Goal: Task Accomplishment & Management: Manage account settings

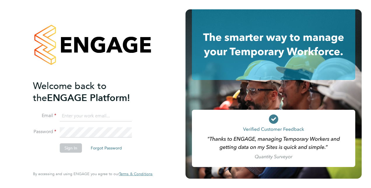
type input "[EMAIL_ADDRESS][DOMAIN_NAME]"
click at [74, 149] on button "Sign In" at bounding box center [71, 147] width 22 height 9
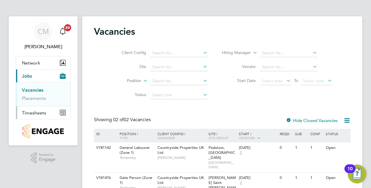
click at [43, 113] on span "Timesheets" at bounding box center [34, 113] width 24 height 6
click at [37, 110] on span "Timesheets" at bounding box center [34, 113] width 24 height 6
click at [38, 104] on link "Timesheets" at bounding box center [34, 103] width 24 height 6
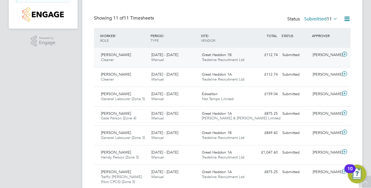
click at [343, 53] on icon at bounding box center [344, 54] width 7 height 5
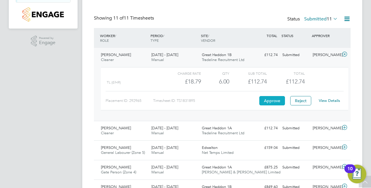
click at [268, 100] on button "Approve" at bounding box center [272, 100] width 26 height 9
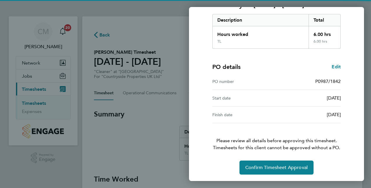
scroll to position [91, 0]
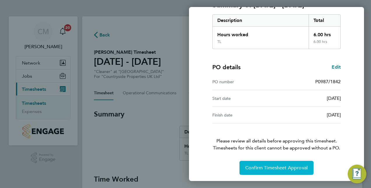
click at [280, 167] on span "Confirm Timesheet Approval" at bounding box center [276, 168] width 62 height 6
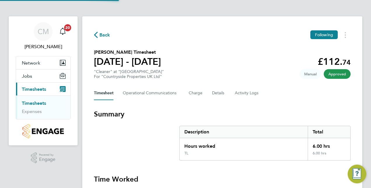
click at [32, 102] on link "Timesheets" at bounding box center [34, 103] width 24 height 6
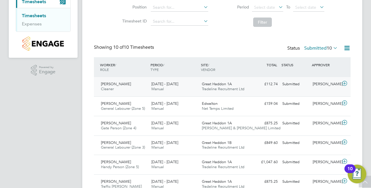
click at [344, 82] on icon at bounding box center [344, 83] width 7 height 5
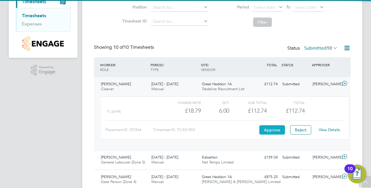
click at [271, 128] on button "Approve" at bounding box center [272, 129] width 26 height 9
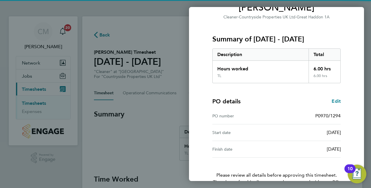
scroll to position [91, 0]
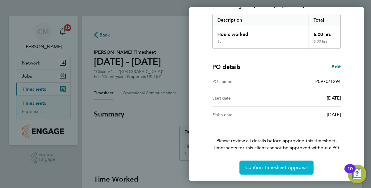
click at [284, 167] on span "Confirm Timesheet Approval" at bounding box center [276, 168] width 62 height 6
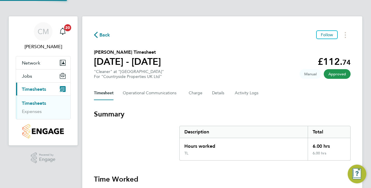
click at [41, 104] on link "Timesheets" at bounding box center [34, 103] width 24 height 6
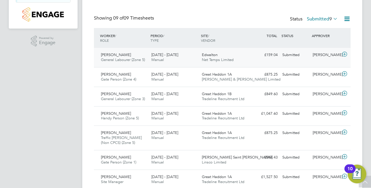
click at [345, 53] on icon at bounding box center [344, 54] width 7 height 5
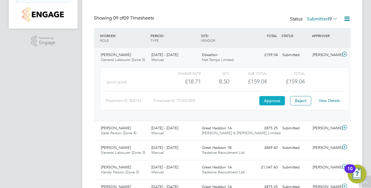
click at [280, 99] on button "Approve" at bounding box center [272, 100] width 26 height 9
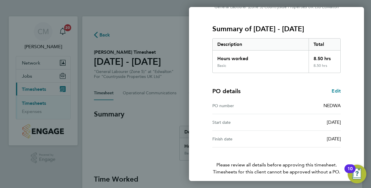
scroll to position [91, 0]
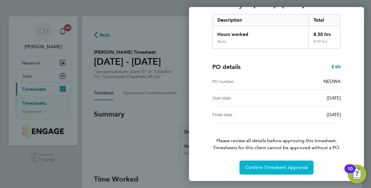
click at [277, 167] on span "Confirm Timesheet Approval" at bounding box center [276, 168] width 62 height 6
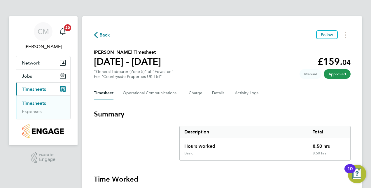
click at [35, 103] on link "Timesheets" at bounding box center [34, 103] width 24 height 6
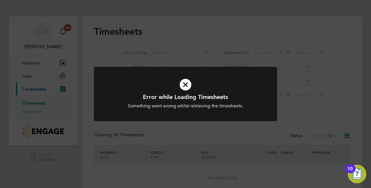
click at [226, 133] on div "Error while Loading Timesheets Something went wrong whilst retrieving the times…" at bounding box center [185, 94] width 371 height 188
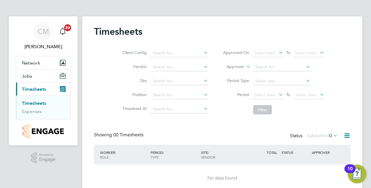
click at [27, 102] on link "Timesheets" at bounding box center [34, 103] width 24 height 6
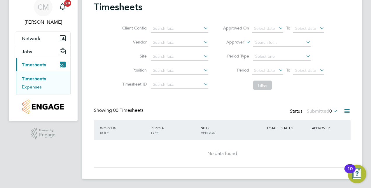
click at [39, 85] on link "Expenses" at bounding box center [32, 87] width 20 height 6
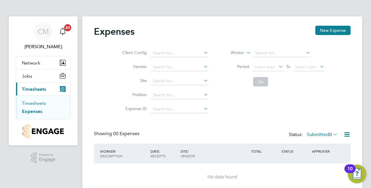
click at [38, 101] on link "Timesheets" at bounding box center [34, 103] width 24 height 6
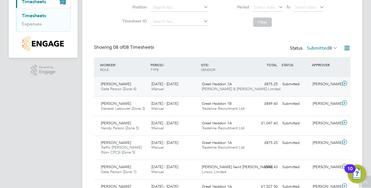
click at [344, 81] on icon at bounding box center [344, 83] width 7 height 5
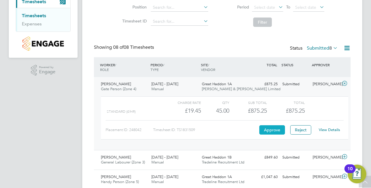
click at [263, 128] on button "Approve" at bounding box center [272, 129] width 26 height 9
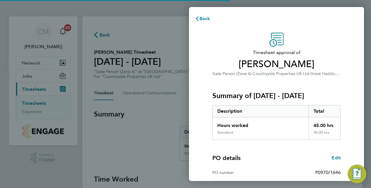
scroll to position [74, 0]
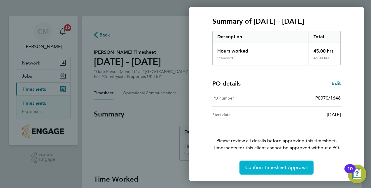
click at [285, 165] on span "Confirm Timesheet Approval" at bounding box center [276, 168] width 62 height 6
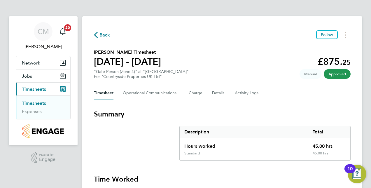
click at [39, 102] on link "Timesheets" at bounding box center [34, 103] width 24 height 6
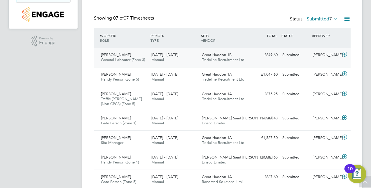
click at [346, 55] on icon at bounding box center [344, 54] width 7 height 5
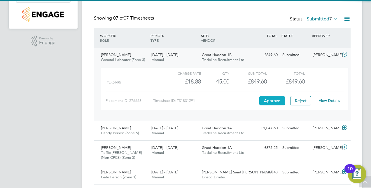
click at [274, 96] on button "Approve" at bounding box center [272, 100] width 26 height 9
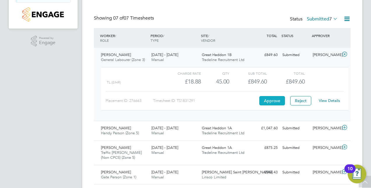
click at [271, 100] on button "Approve" at bounding box center [272, 100] width 26 height 9
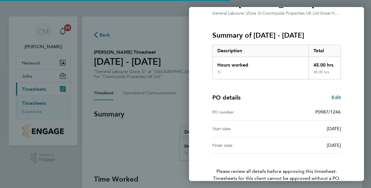
scroll to position [91, 0]
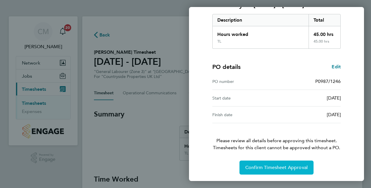
click at [294, 165] on span "Confirm Timesheet Approval" at bounding box center [276, 168] width 62 height 6
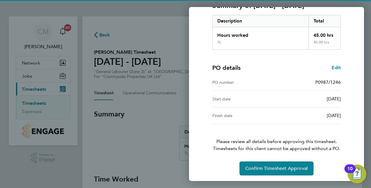
scroll to position [91, 0]
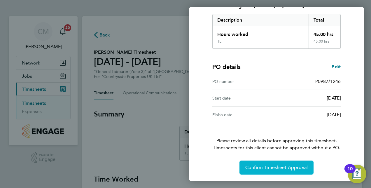
click at [277, 165] on span "Confirm Timesheet Approval" at bounding box center [276, 168] width 62 height 6
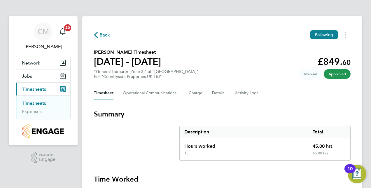
click at [30, 102] on link "Timesheets" at bounding box center [34, 103] width 24 height 6
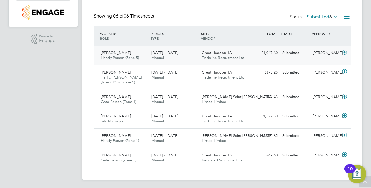
click at [344, 53] on icon at bounding box center [344, 52] width 7 height 5
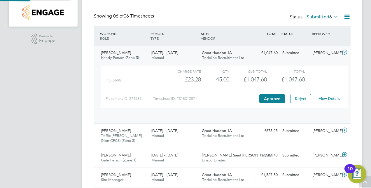
scroll to position [10, 57]
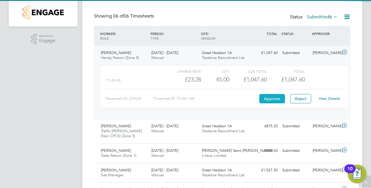
click at [266, 95] on button "Approve" at bounding box center [272, 98] width 26 height 9
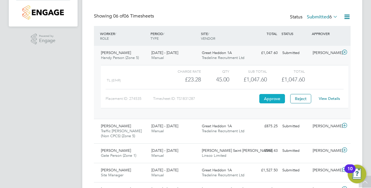
click at [277, 100] on button "Approve" at bounding box center [272, 98] width 26 height 9
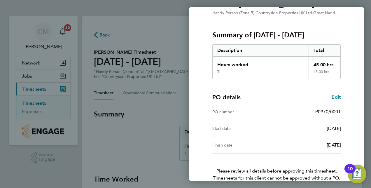
scroll to position [91, 0]
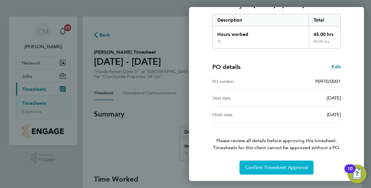
click at [272, 165] on span "Confirm Timesheet Approval" at bounding box center [276, 168] width 62 height 6
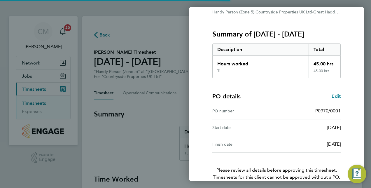
scroll to position [88, 0]
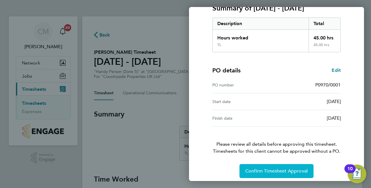
click at [280, 172] on span "Confirm Timesheet Approval" at bounding box center [276, 171] width 62 height 6
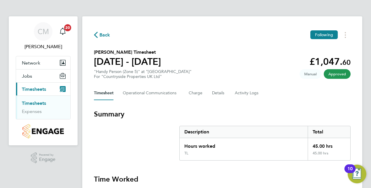
click at [40, 101] on link "Timesheets" at bounding box center [34, 103] width 24 height 6
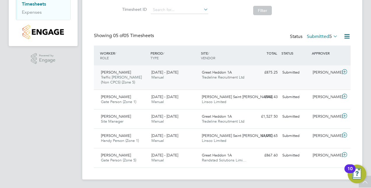
click at [347, 71] on icon at bounding box center [344, 71] width 7 height 5
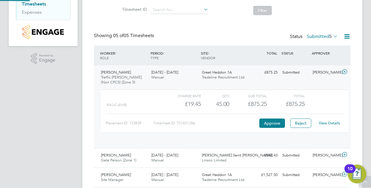
scroll to position [10, 57]
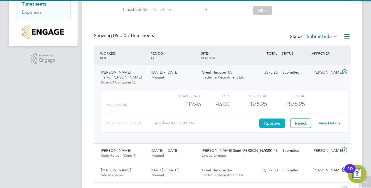
click at [270, 122] on button "Approve" at bounding box center [272, 122] width 26 height 9
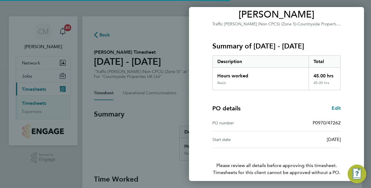
scroll to position [74, 0]
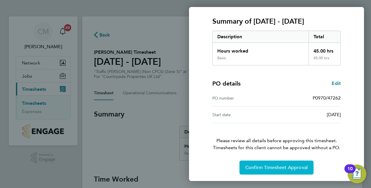
click at [282, 166] on span "Confirm Timesheet Approval" at bounding box center [276, 168] width 62 height 6
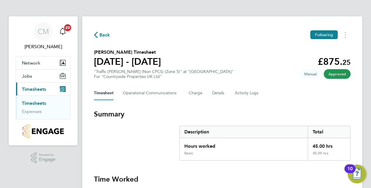
click at [32, 103] on link "Timesheets" at bounding box center [34, 103] width 24 height 6
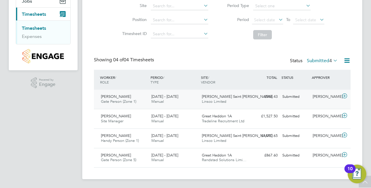
click at [346, 96] on icon at bounding box center [344, 96] width 7 height 5
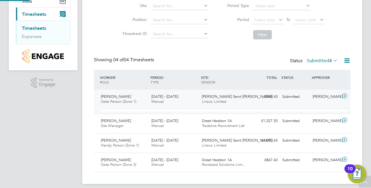
scroll to position [10, 57]
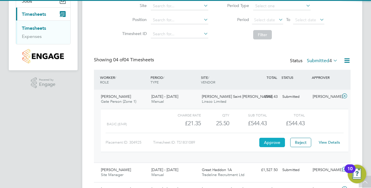
click at [272, 142] on button "Approve" at bounding box center [272, 142] width 26 height 9
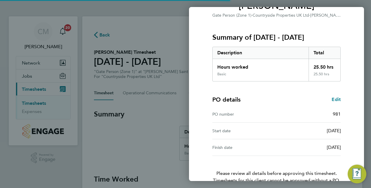
scroll to position [91, 0]
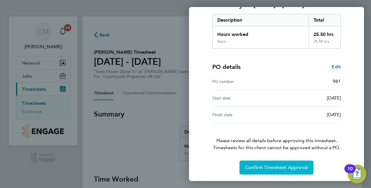
click at [283, 165] on span "Confirm Timesheet Approval" at bounding box center [276, 168] width 62 height 6
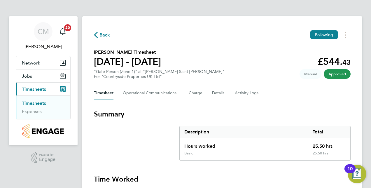
click at [39, 104] on link "Timesheets" at bounding box center [34, 103] width 24 height 6
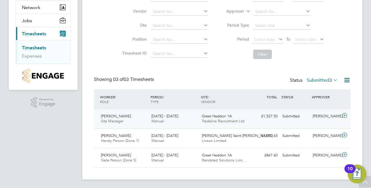
click at [345, 116] on icon at bounding box center [344, 115] width 7 height 5
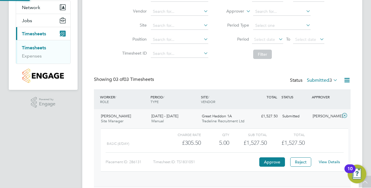
scroll to position [10, 57]
click at [272, 160] on button "Approve" at bounding box center [272, 161] width 26 height 9
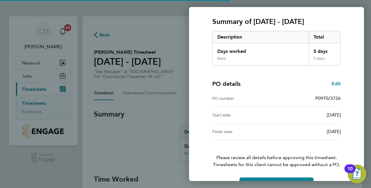
scroll to position [91, 0]
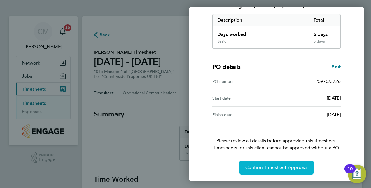
click at [291, 168] on span "Confirm Timesheet Approval" at bounding box center [276, 168] width 62 height 6
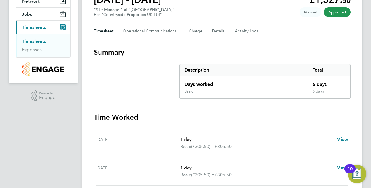
scroll to position [88, 0]
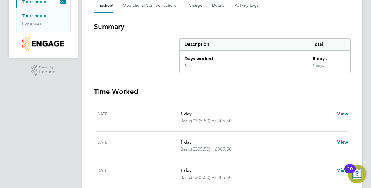
click at [38, 14] on link "Timesheets" at bounding box center [34, 16] width 24 height 6
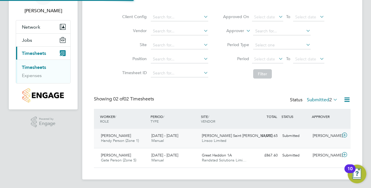
scroll to position [36, 0]
click at [344, 135] on icon at bounding box center [344, 134] width 7 height 5
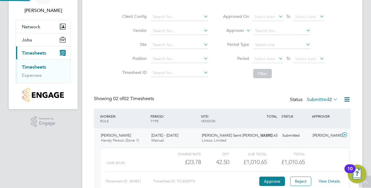
scroll to position [10, 57]
click at [273, 180] on button "Approve" at bounding box center [272, 181] width 26 height 9
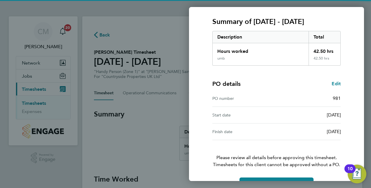
scroll to position [91, 0]
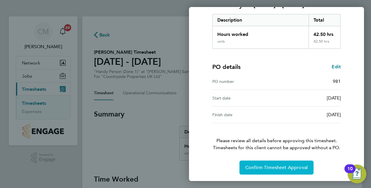
click at [278, 161] on button "Confirm Timesheet Approval" at bounding box center [277, 167] width 74 height 14
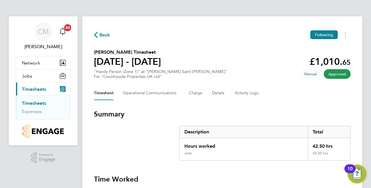
click at [43, 101] on link "Timesheets" at bounding box center [34, 103] width 24 height 6
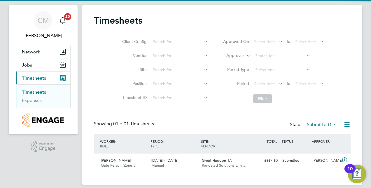
scroll to position [17, 0]
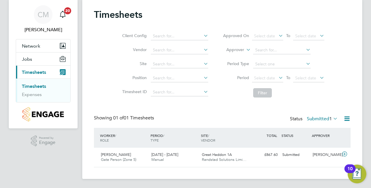
click at [353, 151] on div "Timesheets Client Config Vendor Site Position Timesheet ID Approved On Select d…" at bounding box center [222, 88] width 280 height 179
click at [347, 153] on icon at bounding box center [344, 154] width 7 height 5
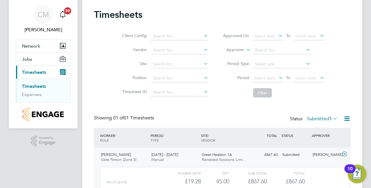
scroll to position [70, 0]
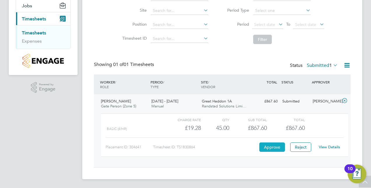
click at [274, 149] on button "Approve" at bounding box center [272, 146] width 26 height 9
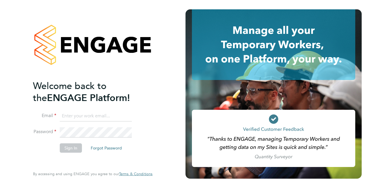
type input "[EMAIL_ADDRESS][DOMAIN_NAME]"
click at [73, 149] on button "Sign In" at bounding box center [71, 147] width 22 height 9
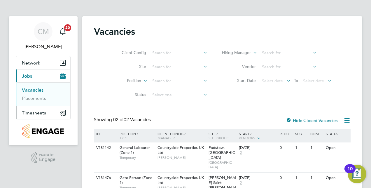
click at [34, 113] on span "Timesheets" at bounding box center [34, 113] width 24 height 6
click at [39, 103] on link "Timesheets" at bounding box center [34, 103] width 24 height 6
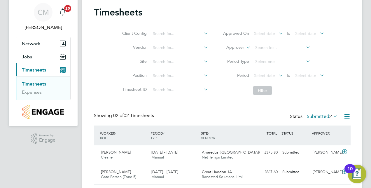
scroll to position [36, 0]
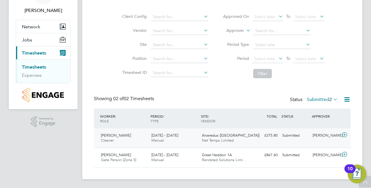
click at [343, 134] on icon at bounding box center [344, 134] width 7 height 5
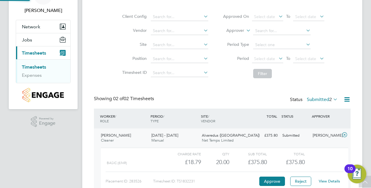
scroll to position [10, 57]
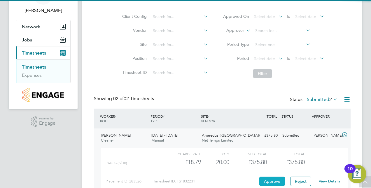
click at [264, 179] on button "Approve" at bounding box center [272, 181] width 26 height 9
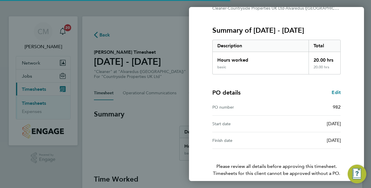
scroll to position [91, 0]
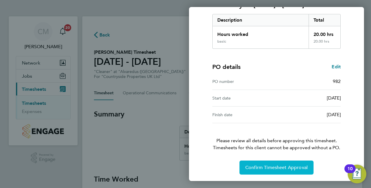
click at [283, 166] on span "Confirm Timesheet Approval" at bounding box center [276, 168] width 62 height 6
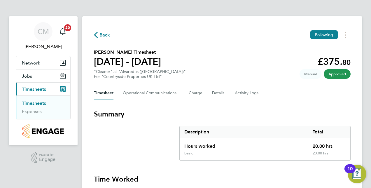
click at [35, 103] on link "Timesheets" at bounding box center [34, 103] width 24 height 6
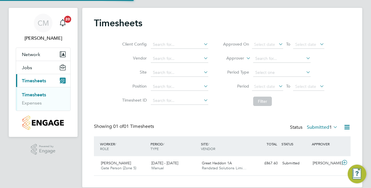
scroll to position [17, 0]
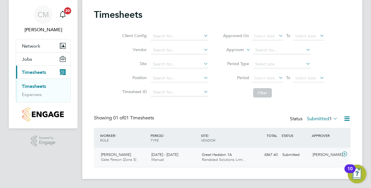
click at [345, 154] on icon at bounding box center [344, 154] width 7 height 5
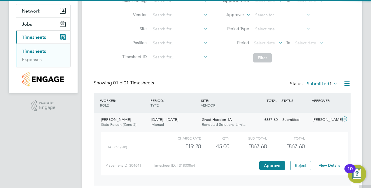
scroll to position [70, 0]
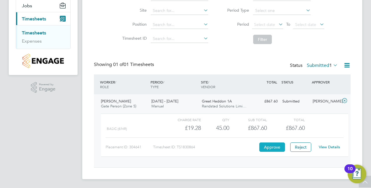
click at [277, 151] on button "Approve" at bounding box center [272, 146] width 26 height 9
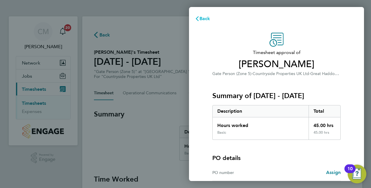
click at [206, 17] on span "Back" at bounding box center [205, 19] width 11 height 6
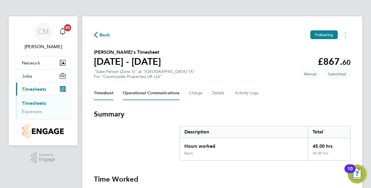
click at [165, 94] on Communications-tab "Operational Communications" at bounding box center [151, 93] width 57 height 14
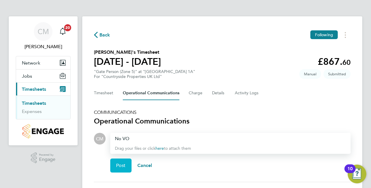
click at [118, 163] on span "Post" at bounding box center [121, 166] width 10 height 6
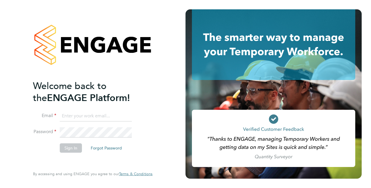
type input "[EMAIL_ADDRESS][DOMAIN_NAME]"
